Goal: Contribute content: Contribute content

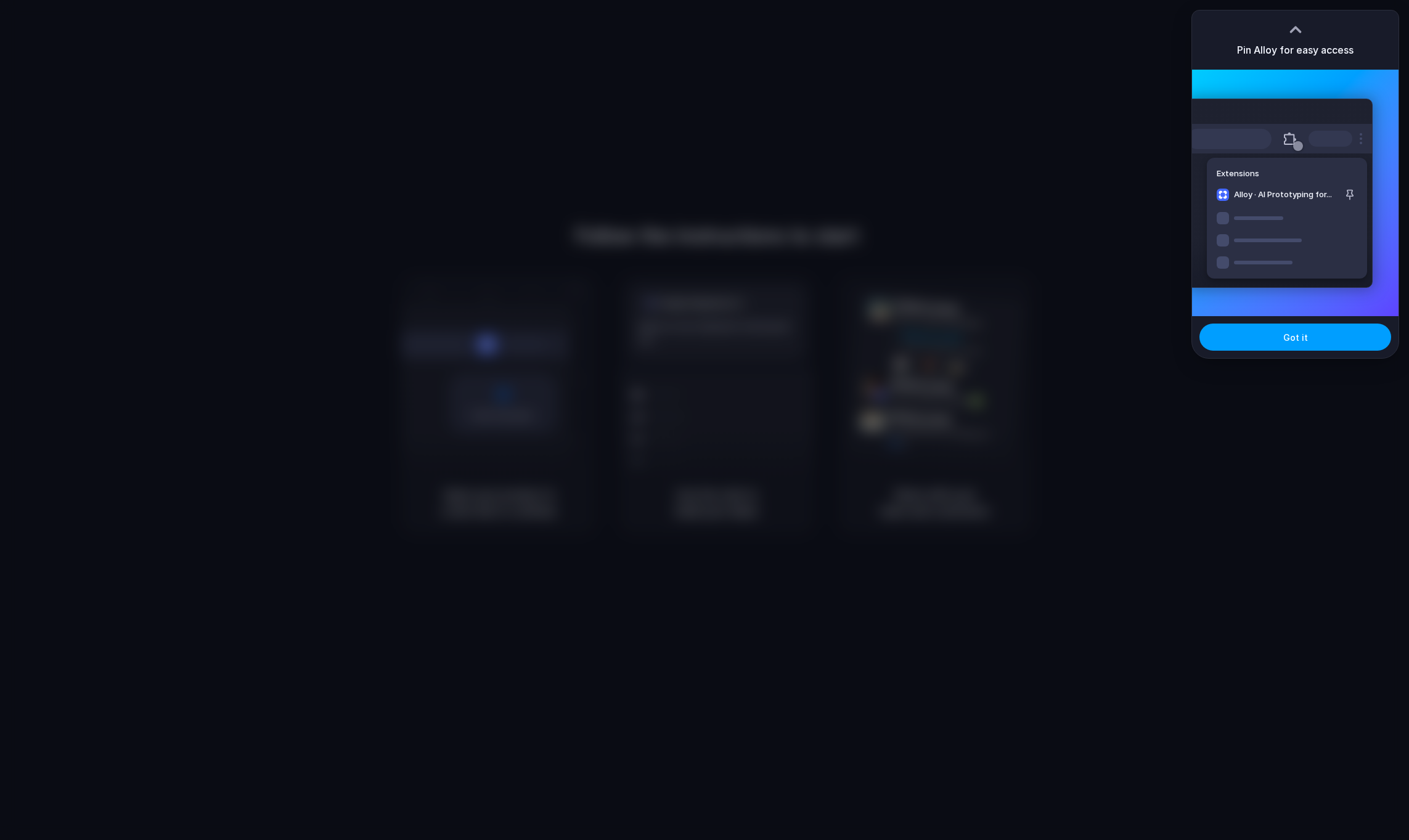
click at [1277, 344] on button "Got it" at bounding box center [1295, 336] width 192 height 27
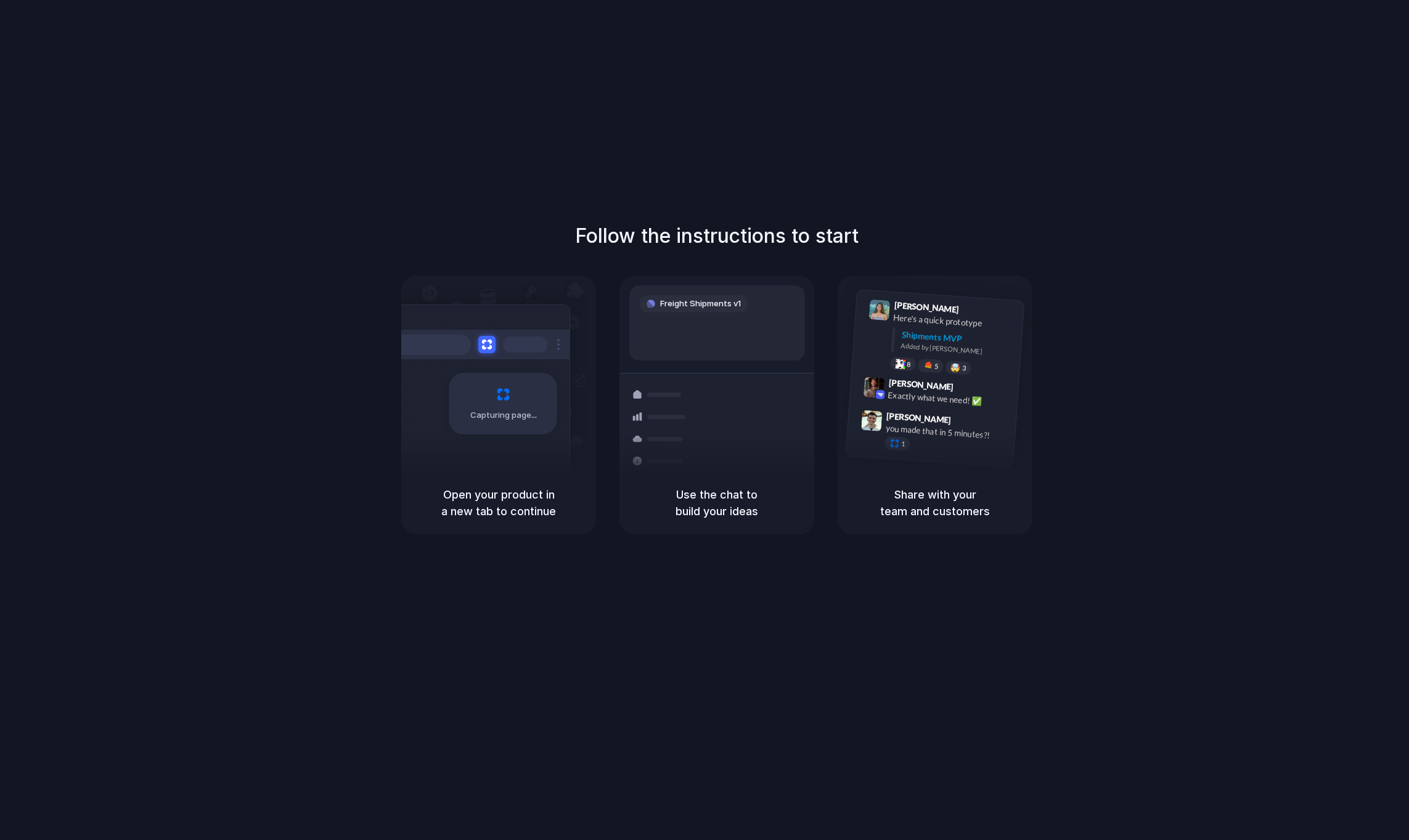
click at [629, 610] on div "Follow the instructions to start Capturing page Open your product in a new tab …" at bounding box center [716, 432] width 1433 height 864
click at [612, 608] on div "Follow the instructions to start Capturing page Open your product in a new tab …" at bounding box center [716, 432] width 1433 height 864
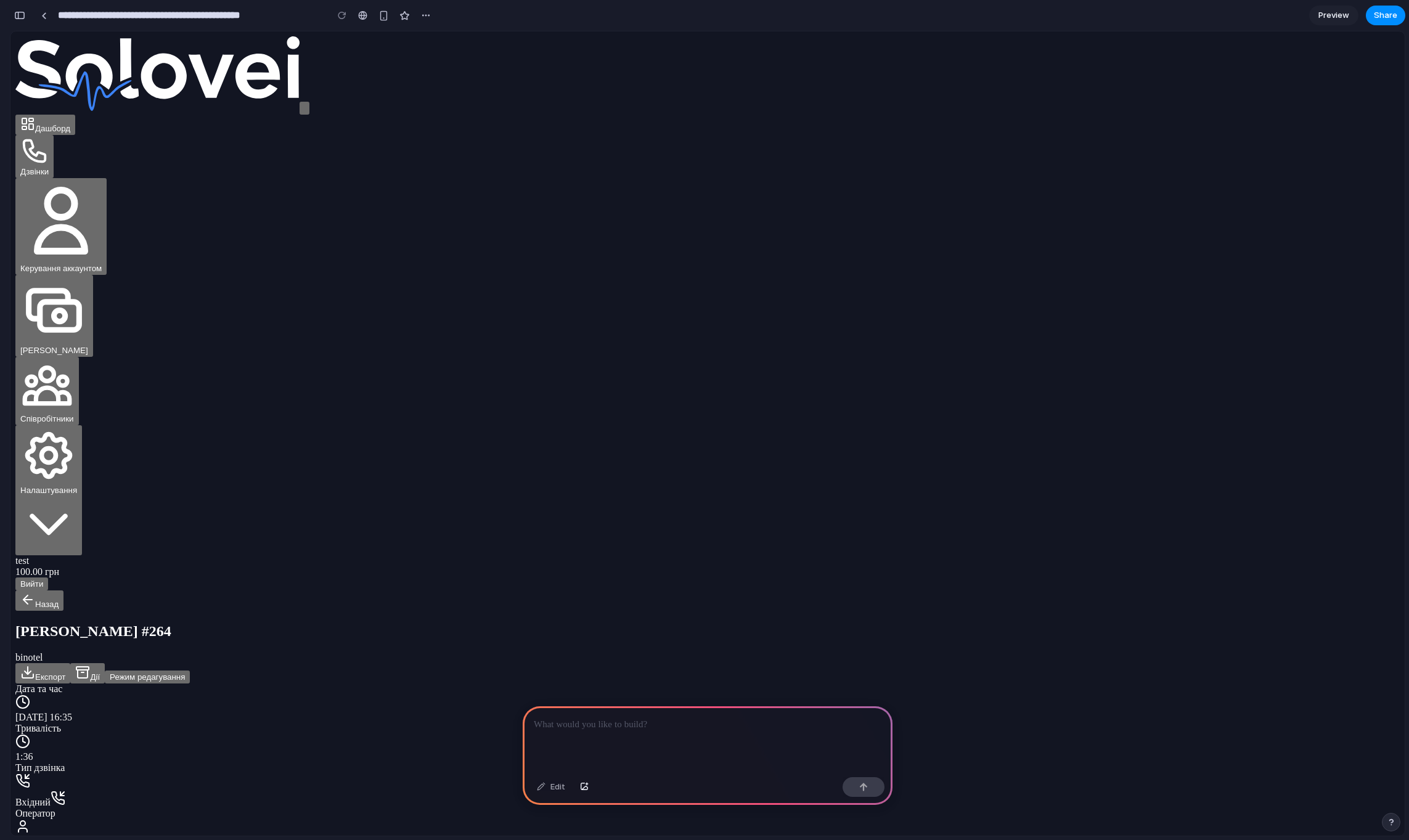
click at [665, 726] on p at bounding box center [707, 724] width 347 height 15
click at [75, 115] on button "Дашборд" at bounding box center [45, 125] width 60 height 20
click at [70, 124] on span "Дашборд" at bounding box center [52, 128] width 35 height 9
click at [378, 19] on div "button" at bounding box center [383, 16] width 11 height 11
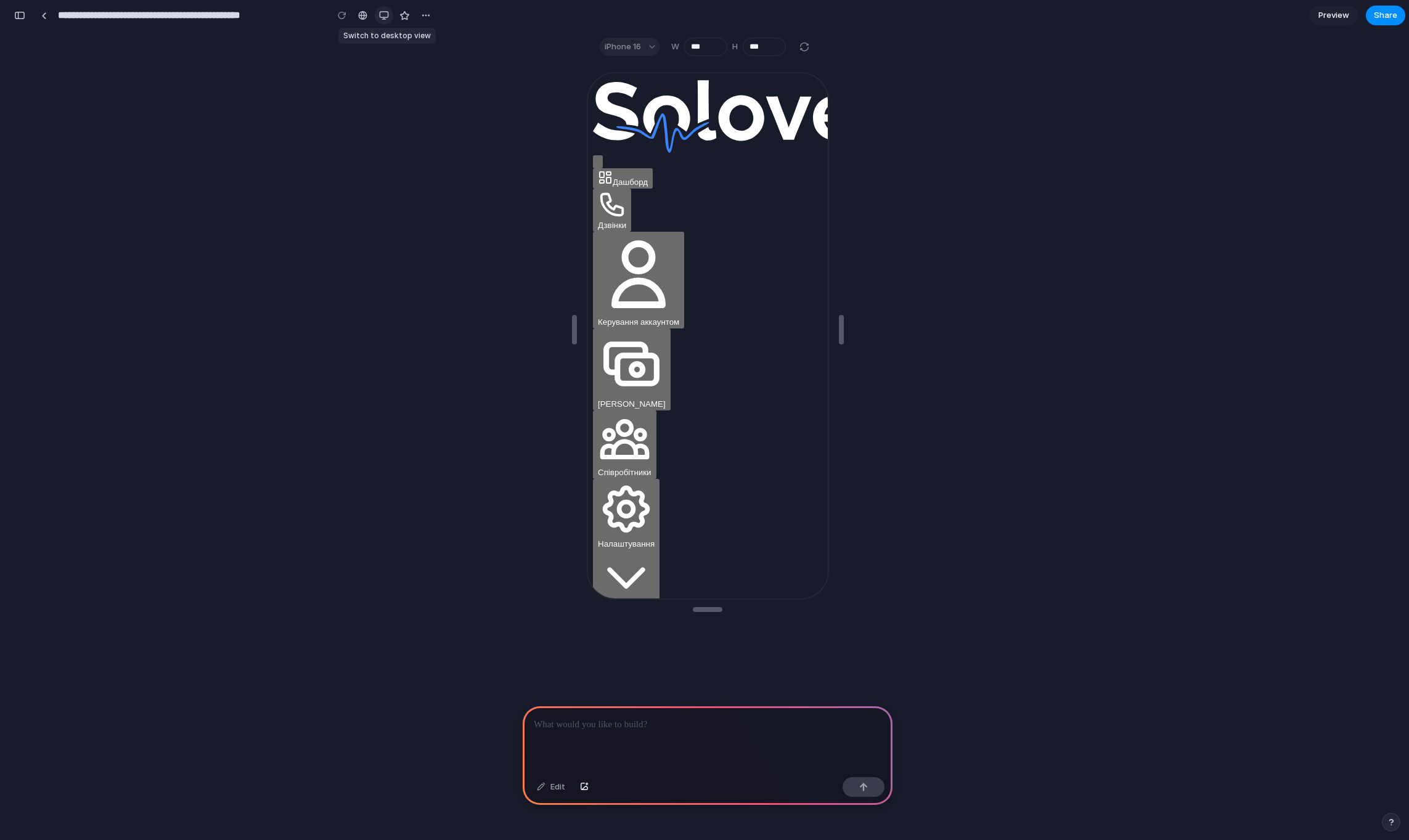
click at [383, 20] on div "button" at bounding box center [384, 16] width 10 height 10
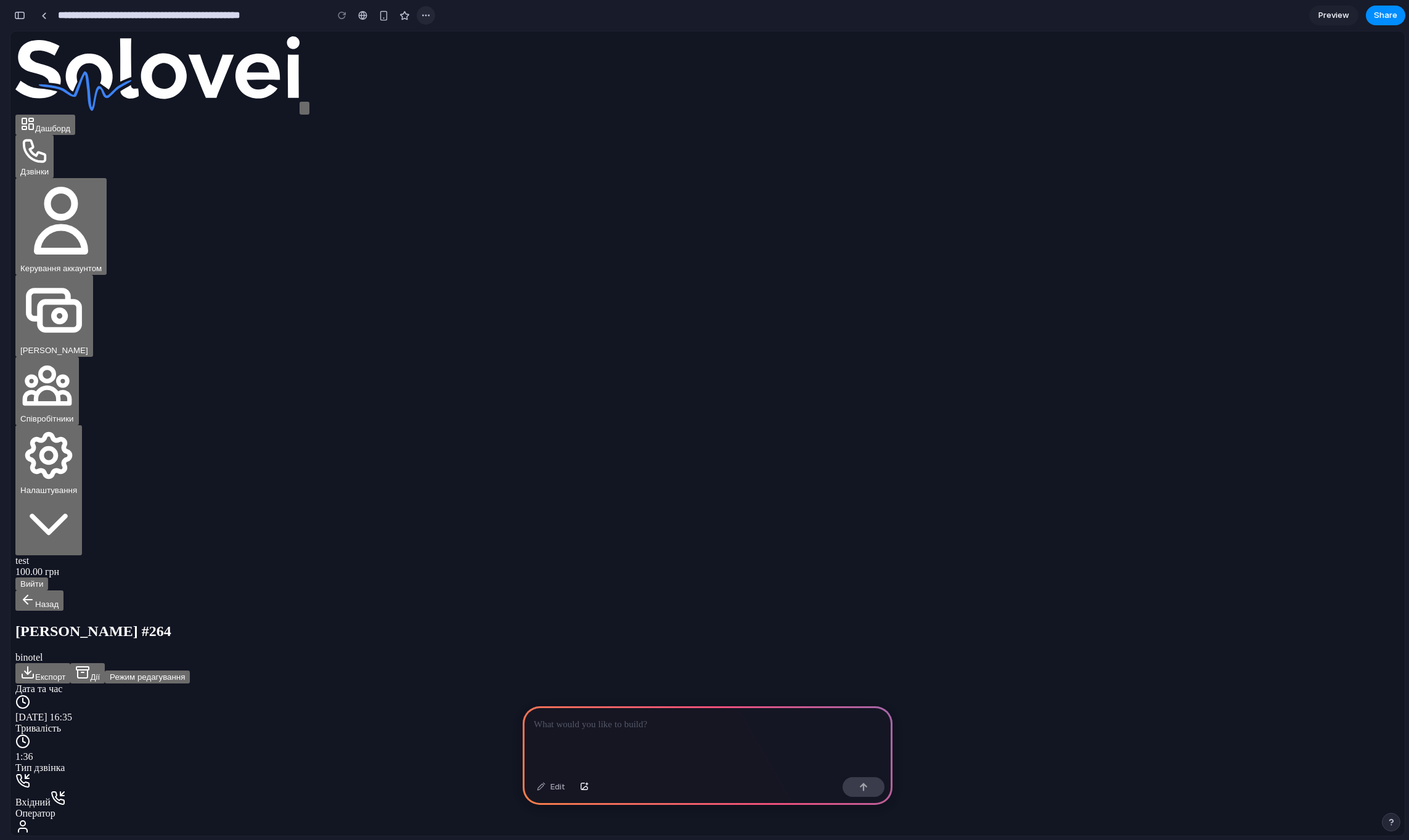
click at [423, 17] on div "button" at bounding box center [426, 16] width 10 height 10
click at [423, 17] on div "Duplicate Delete" at bounding box center [704, 420] width 1409 height 840
click at [601, 718] on p at bounding box center [707, 724] width 347 height 15
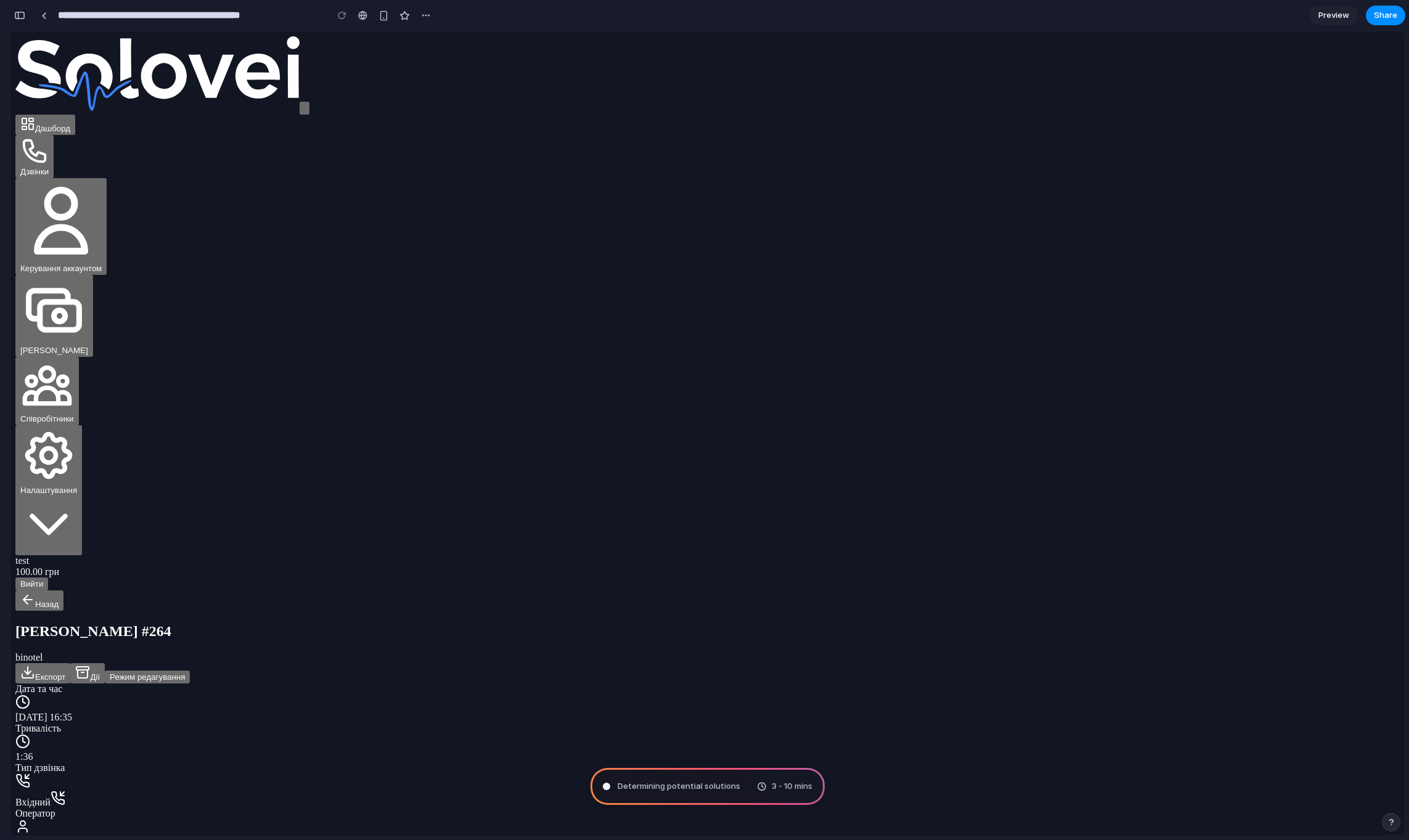
type input "**********"
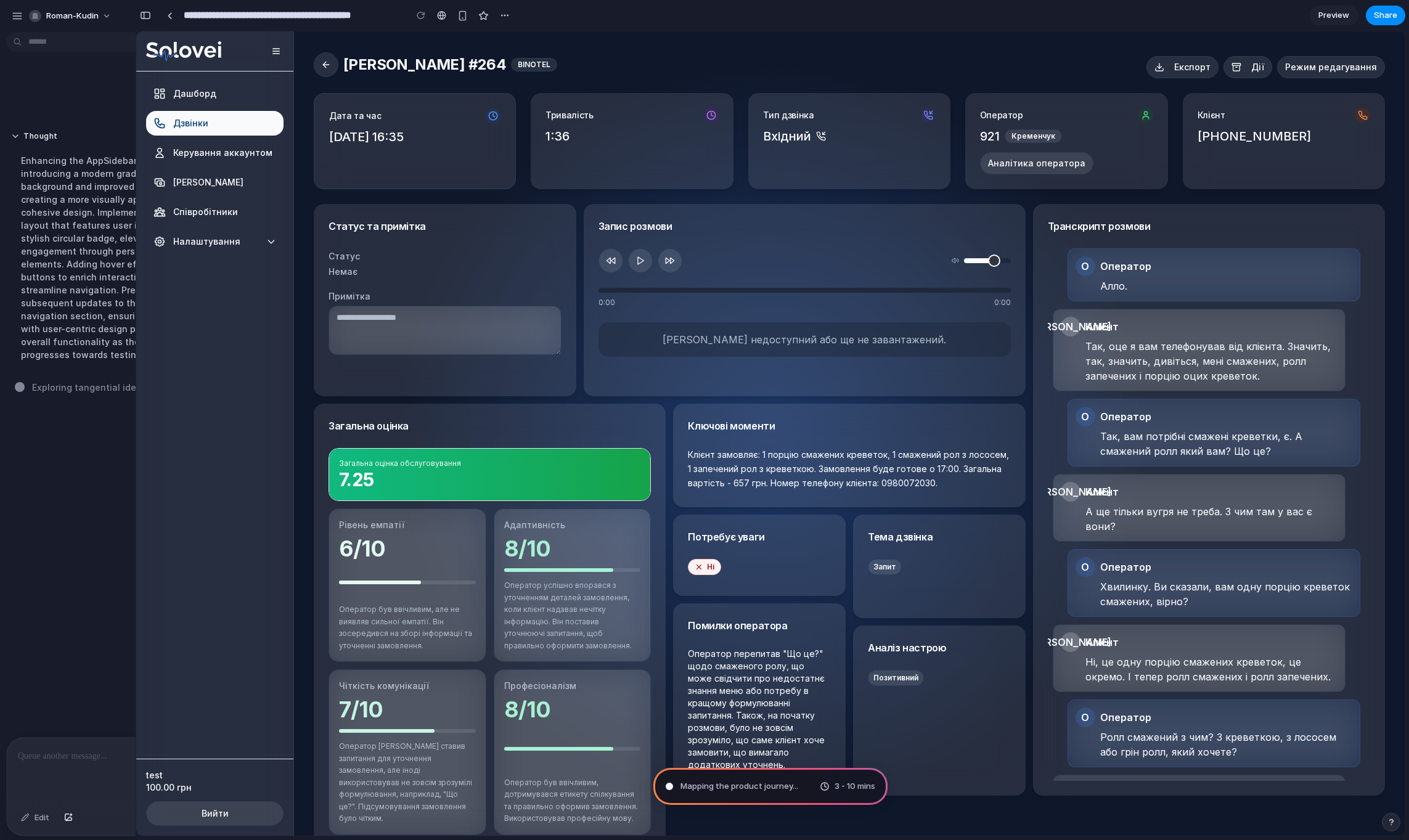
click at [98, 516] on div "Redesign sidebar Thought Enhancing the AppSidebar component by introducing a mo…" at bounding box center [135, 386] width 270 height 700
click at [66, 748] on p at bounding box center [138, 756] width 241 height 15
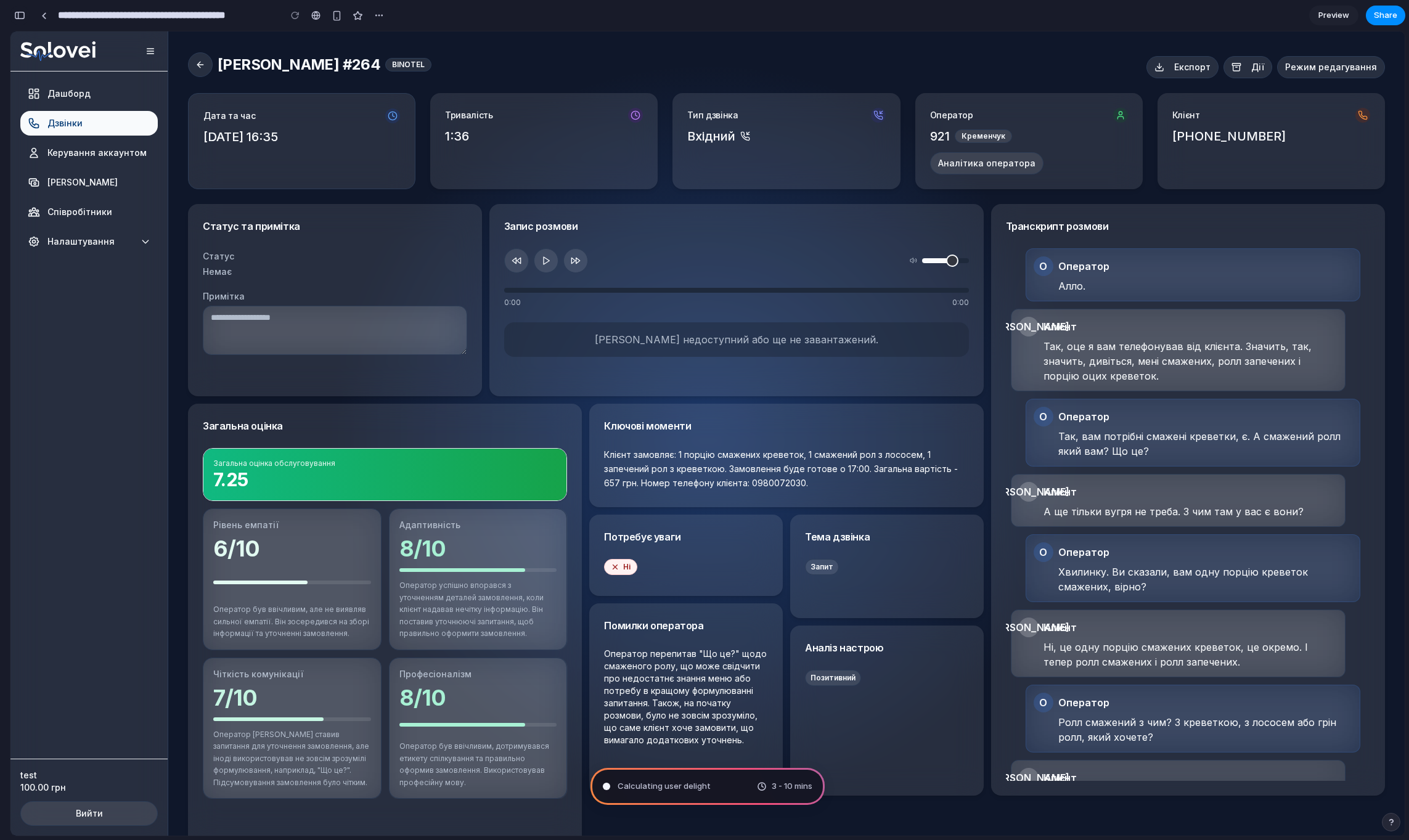
click at [22, 14] on div "button" at bounding box center [19, 15] width 11 height 8
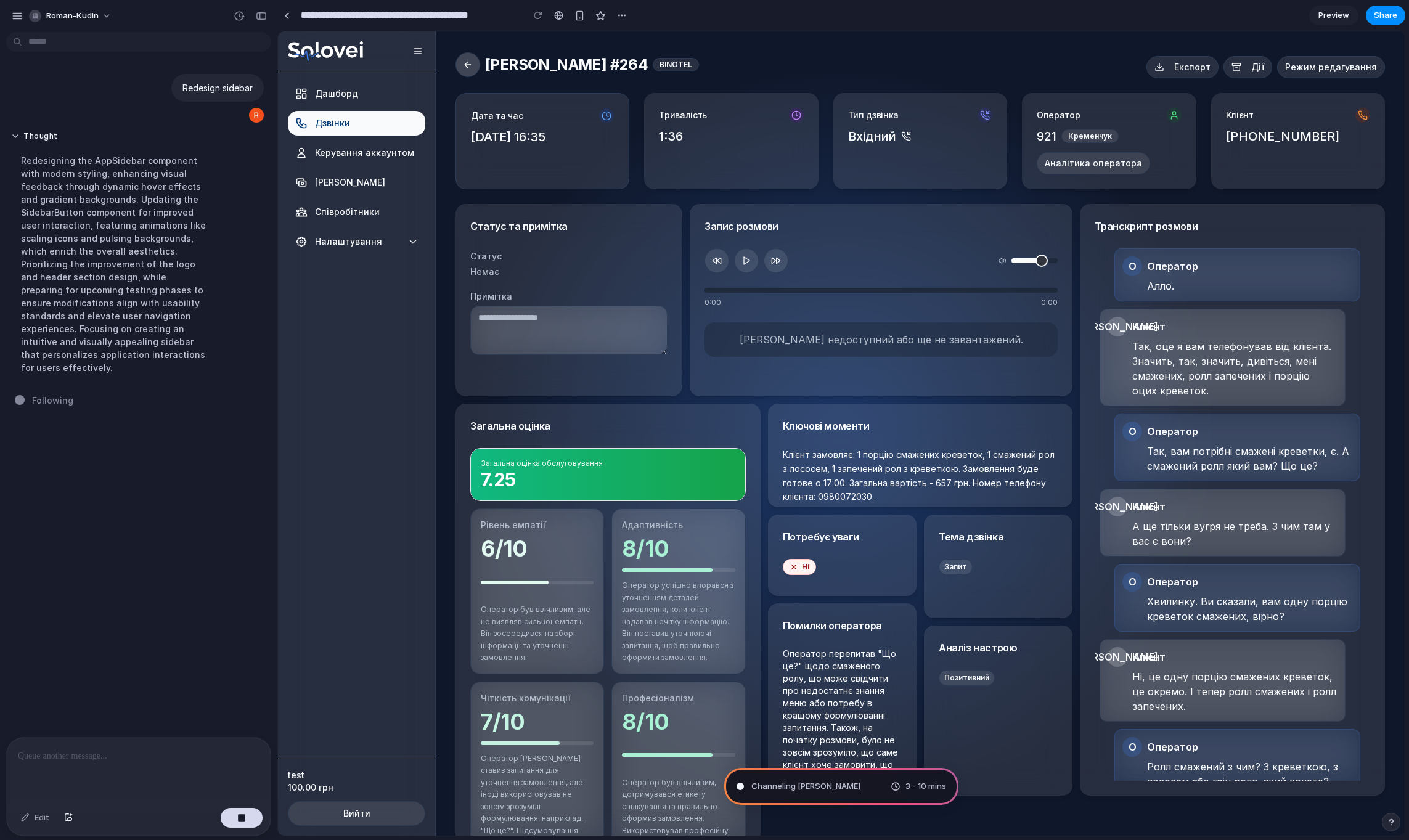
click at [472, 60] on button at bounding box center [468, 65] width 25 height 25
click at [470, 68] on button at bounding box center [468, 65] width 25 height 25
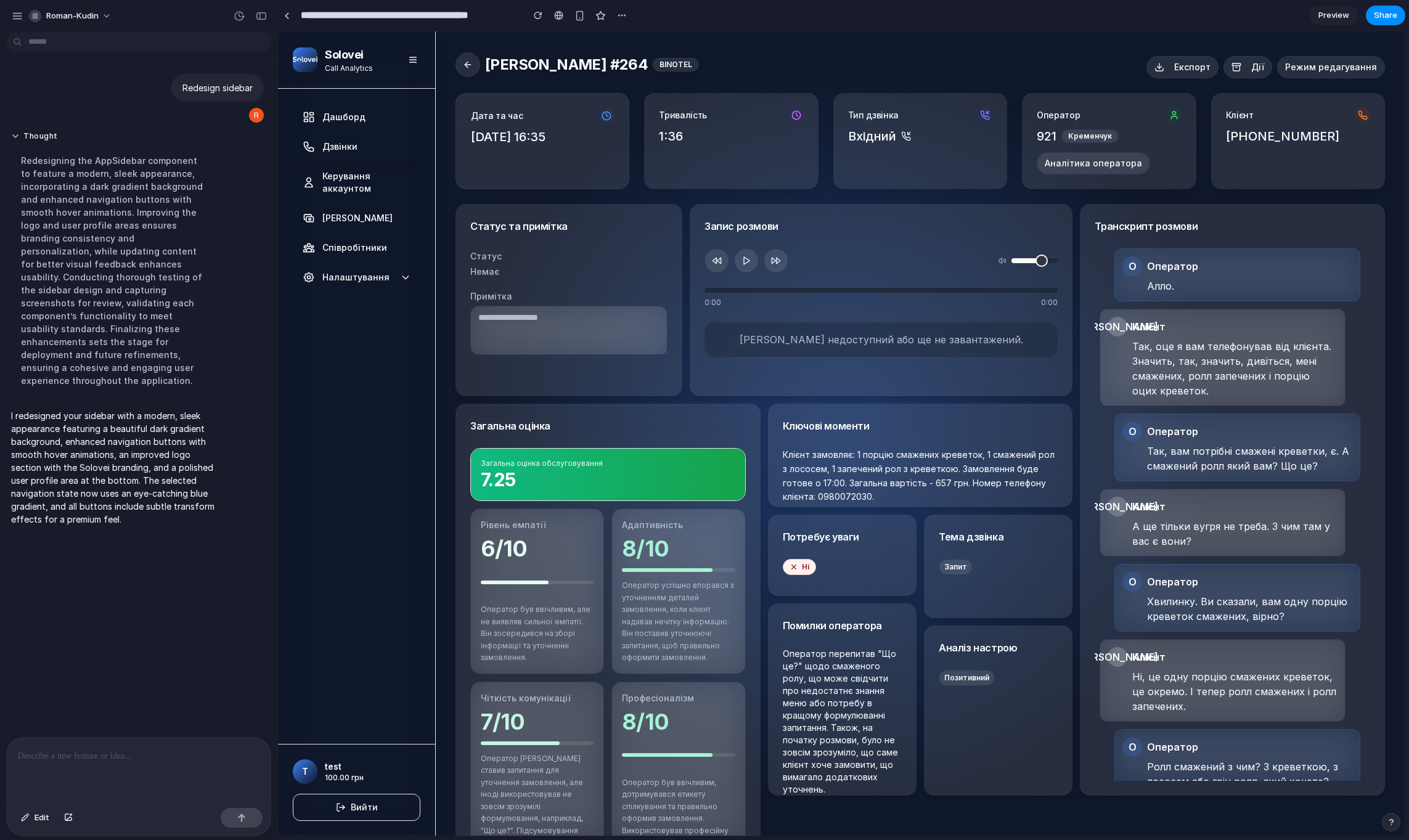
click at [390, 504] on nav "Дашборд Дзвінки Керування аккаунтом Біллінг Співробітники Налаштування" at bounding box center [356, 416] width 157 height 655
click at [535, 263] on div "Статус Немає" at bounding box center [569, 263] width 197 height 30
click at [527, 226] on div "Статус та примітка" at bounding box center [569, 226] width 197 height 15
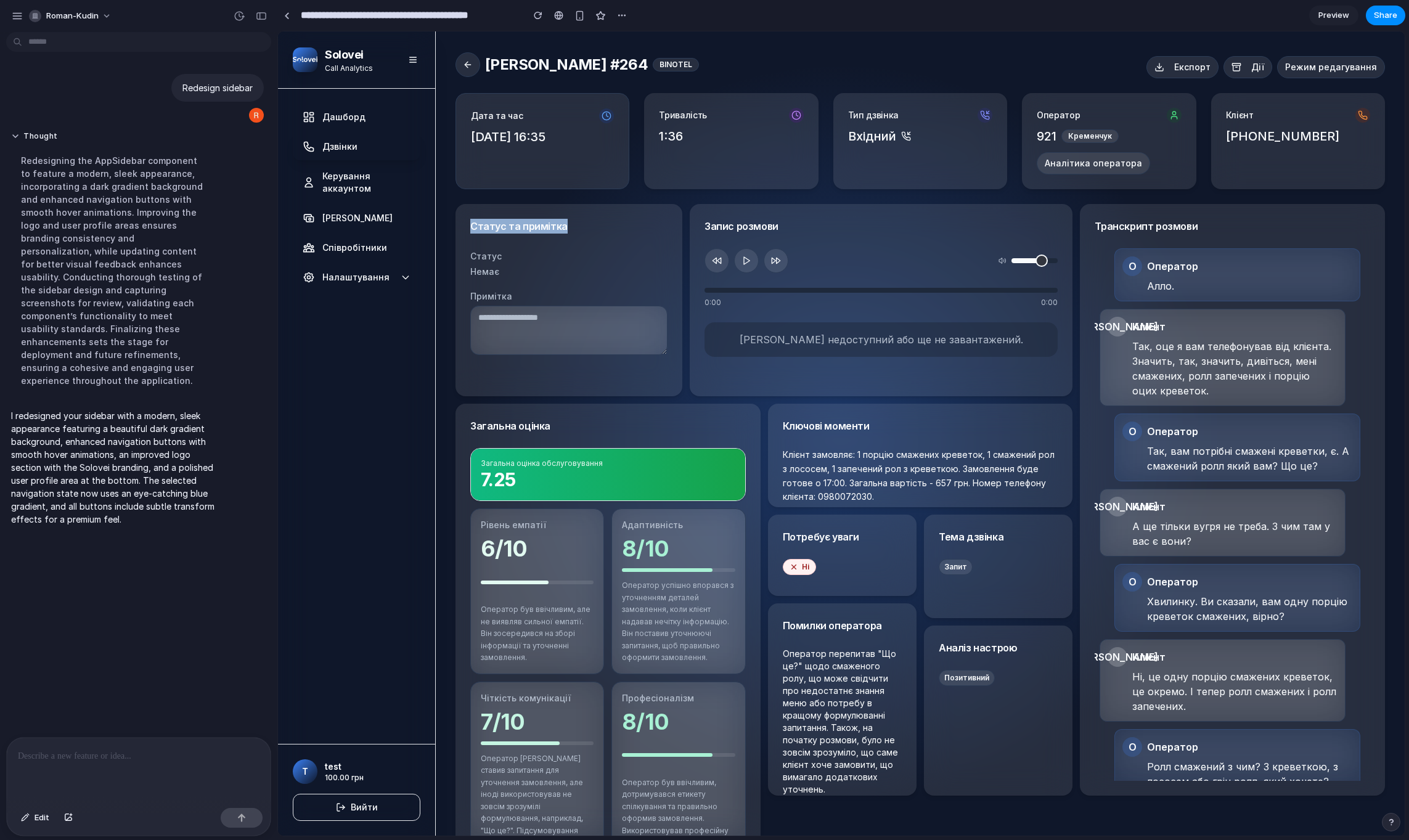
click at [481, 225] on div "Статус та примітка" at bounding box center [569, 226] width 197 height 15
click at [417, 60] on icon "button" at bounding box center [413, 60] width 10 height 10
